Goal: Information Seeking & Learning: Learn about a topic

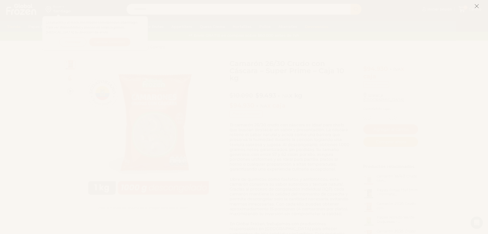
click at [476, 7] on icon at bounding box center [477, 6] width 5 height 5
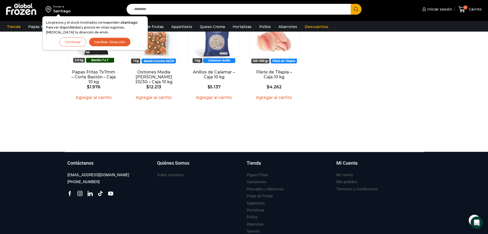
scroll to position [869, 0]
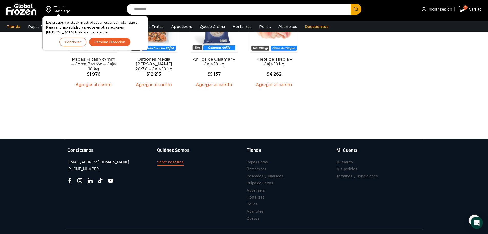
click at [171, 159] on h3 "Sobre nosotros" at bounding box center [170, 161] width 27 height 5
